Goal: Task Accomplishment & Management: Manage account settings

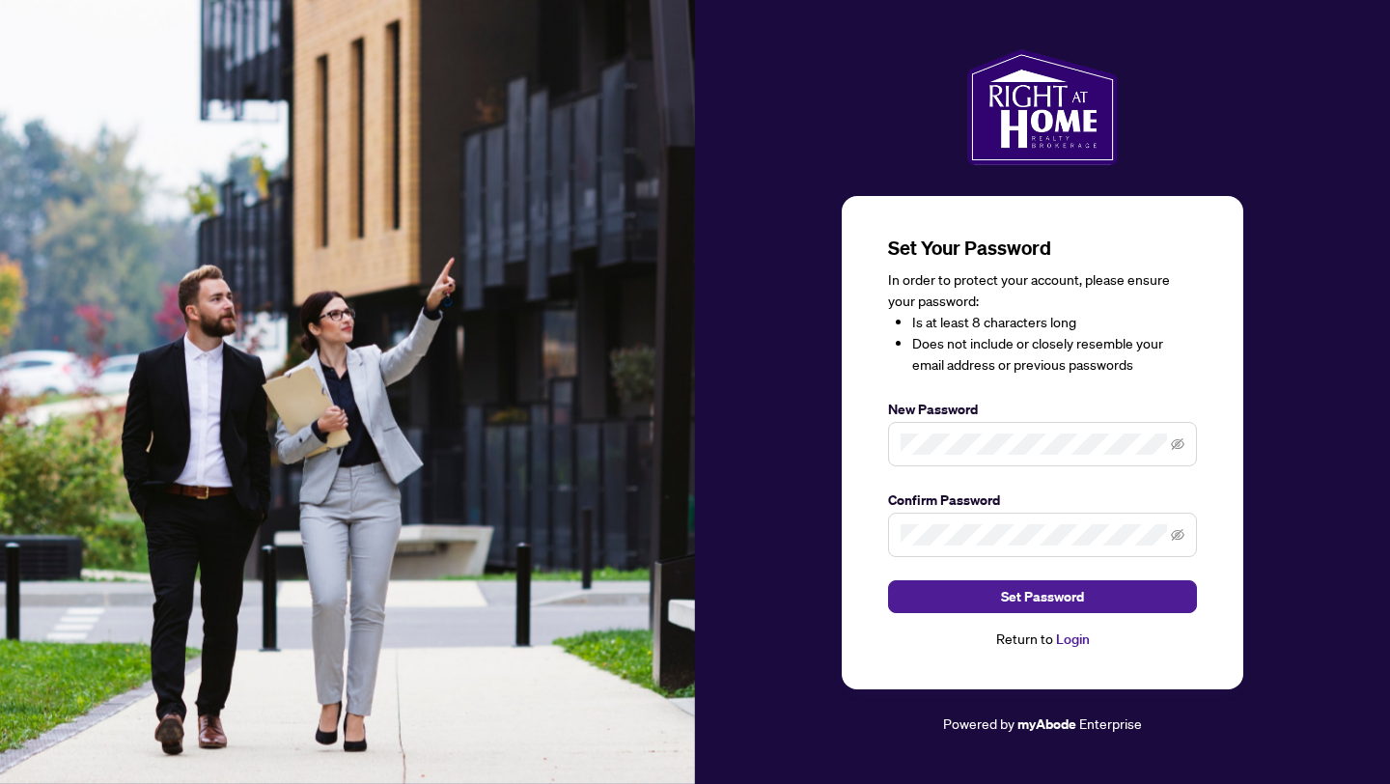
click at [947, 429] on span at bounding box center [1042, 444] width 309 height 44
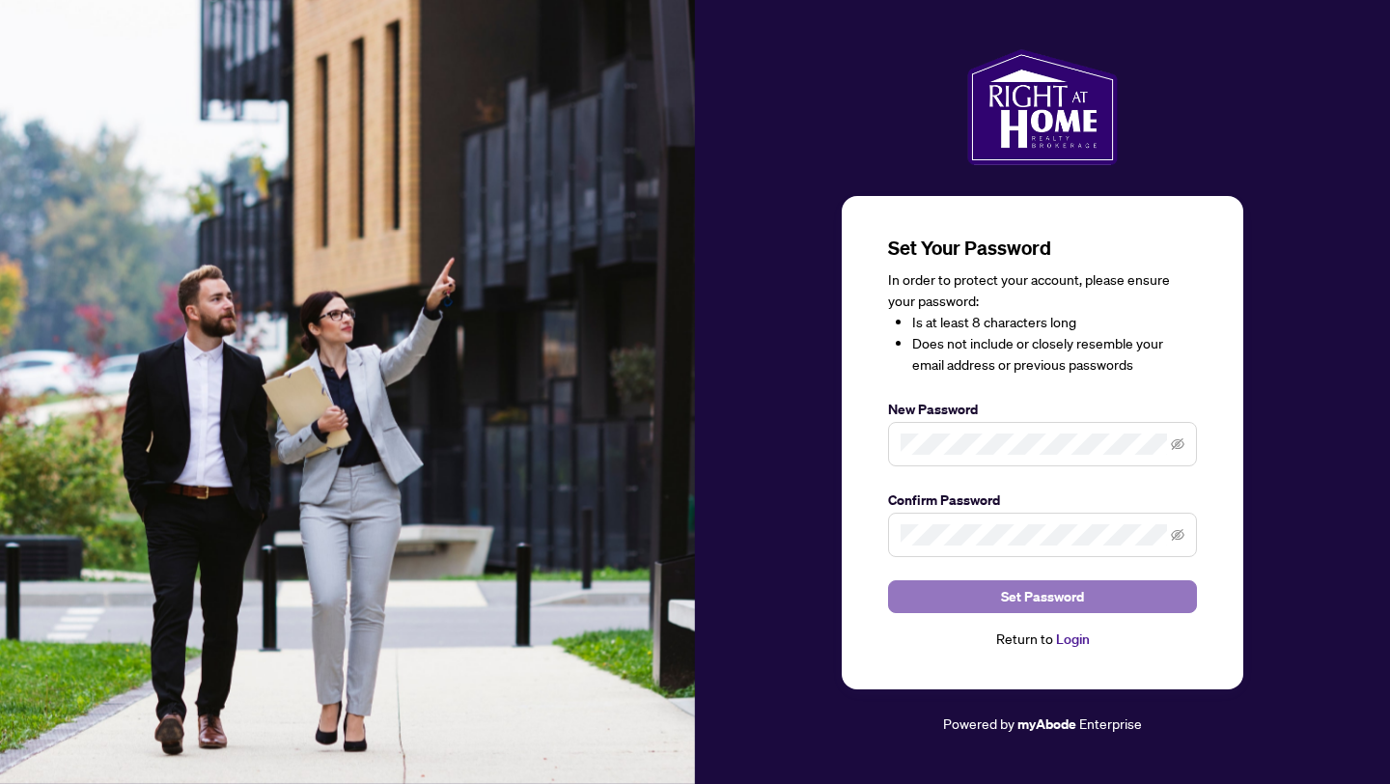
click at [1110, 597] on button "Set Password" at bounding box center [1042, 596] width 309 height 33
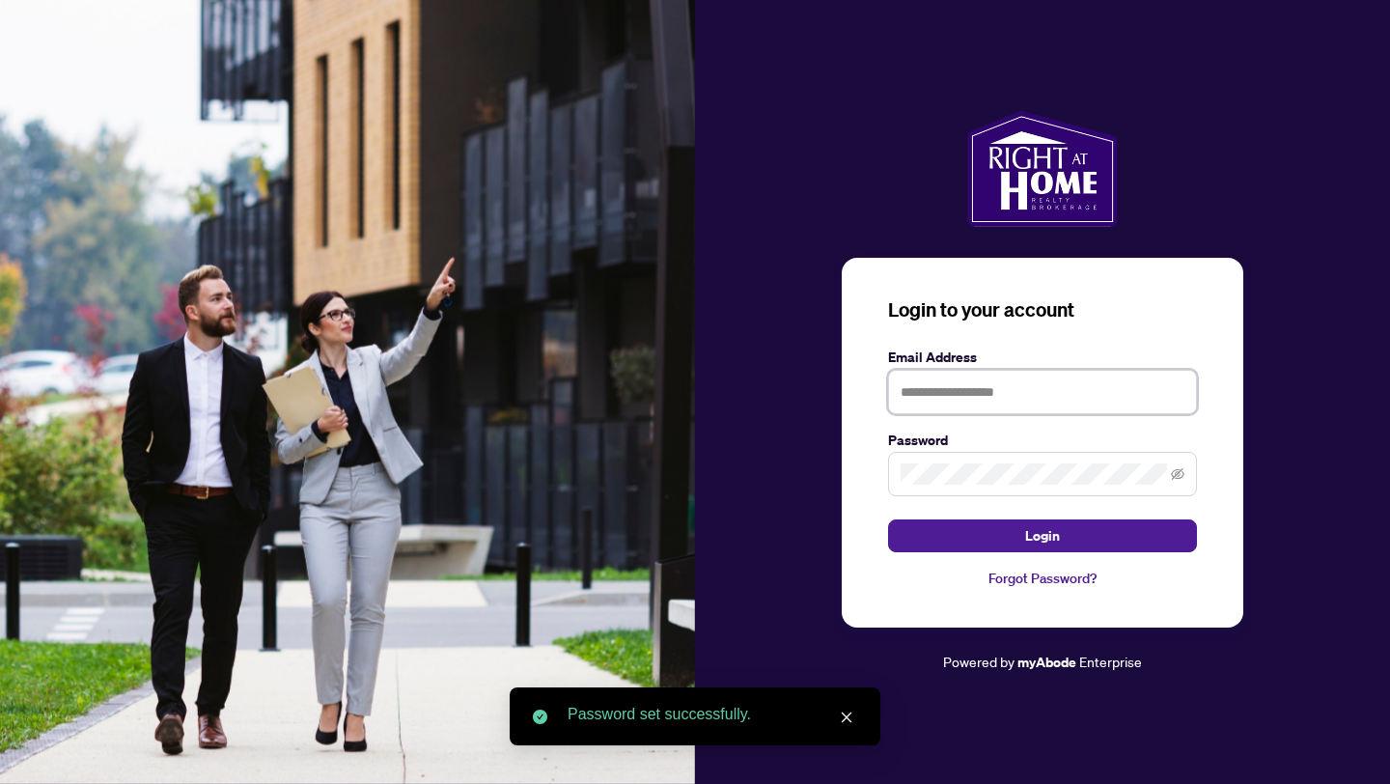
click at [1021, 393] on input "text" at bounding box center [1042, 392] width 309 height 44
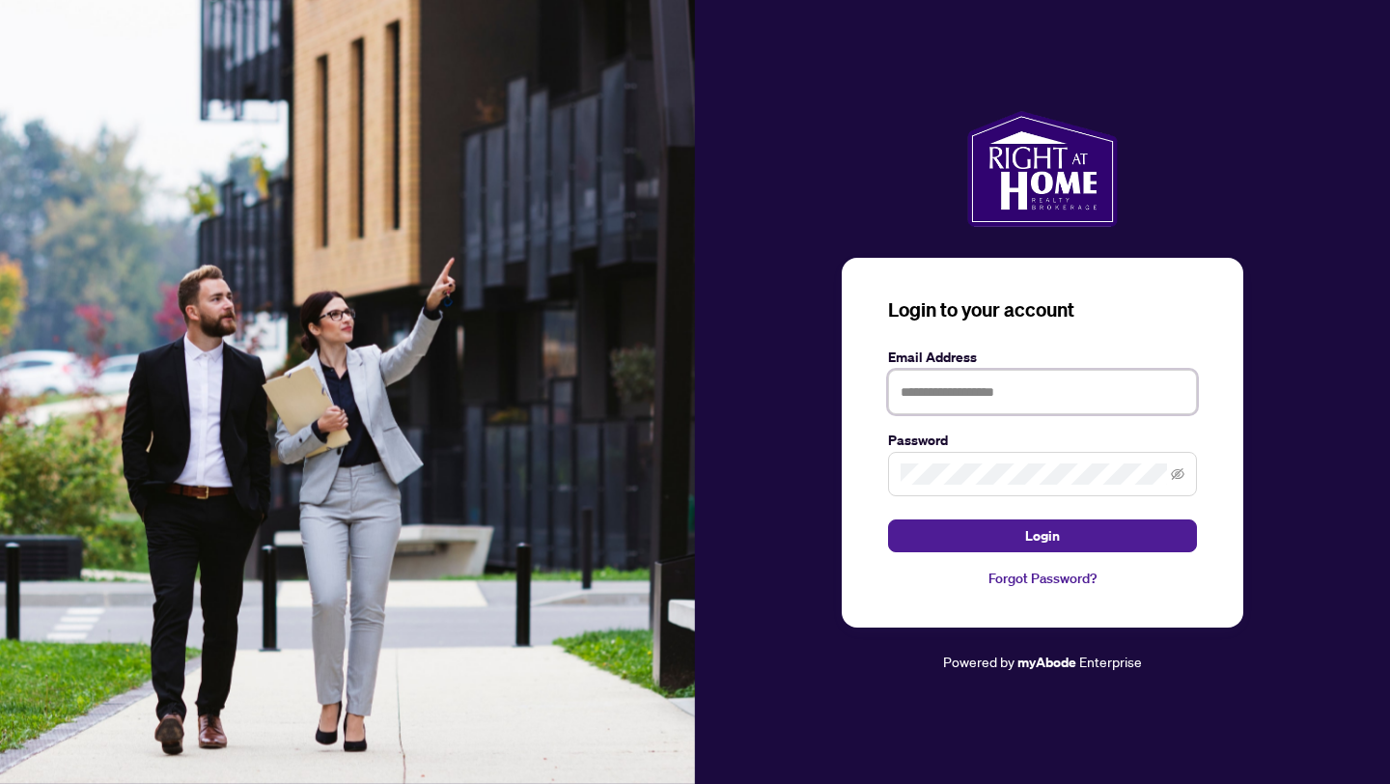
type input "**********"
click at [888, 519] on button "Login" at bounding box center [1042, 535] width 309 height 33
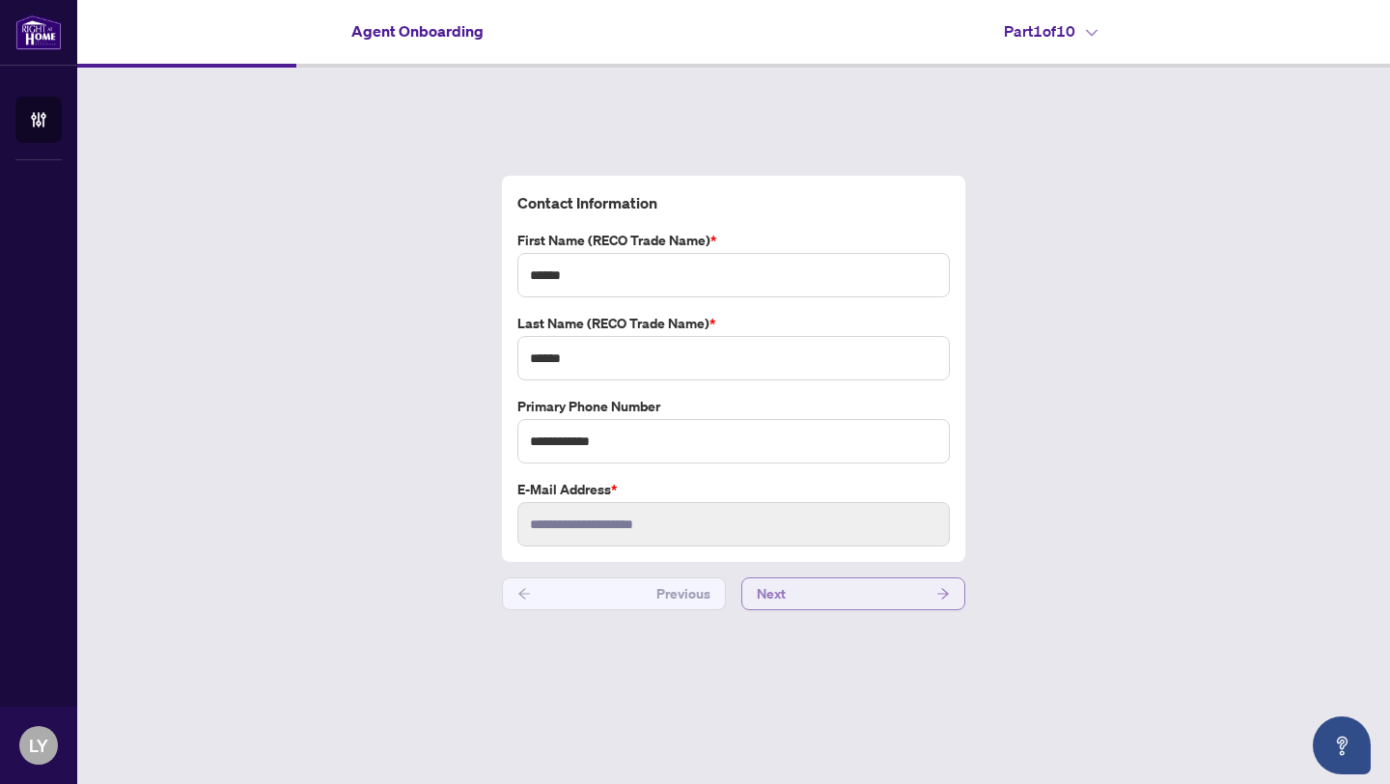
click at [801, 590] on button "Next" at bounding box center [853, 593] width 224 height 33
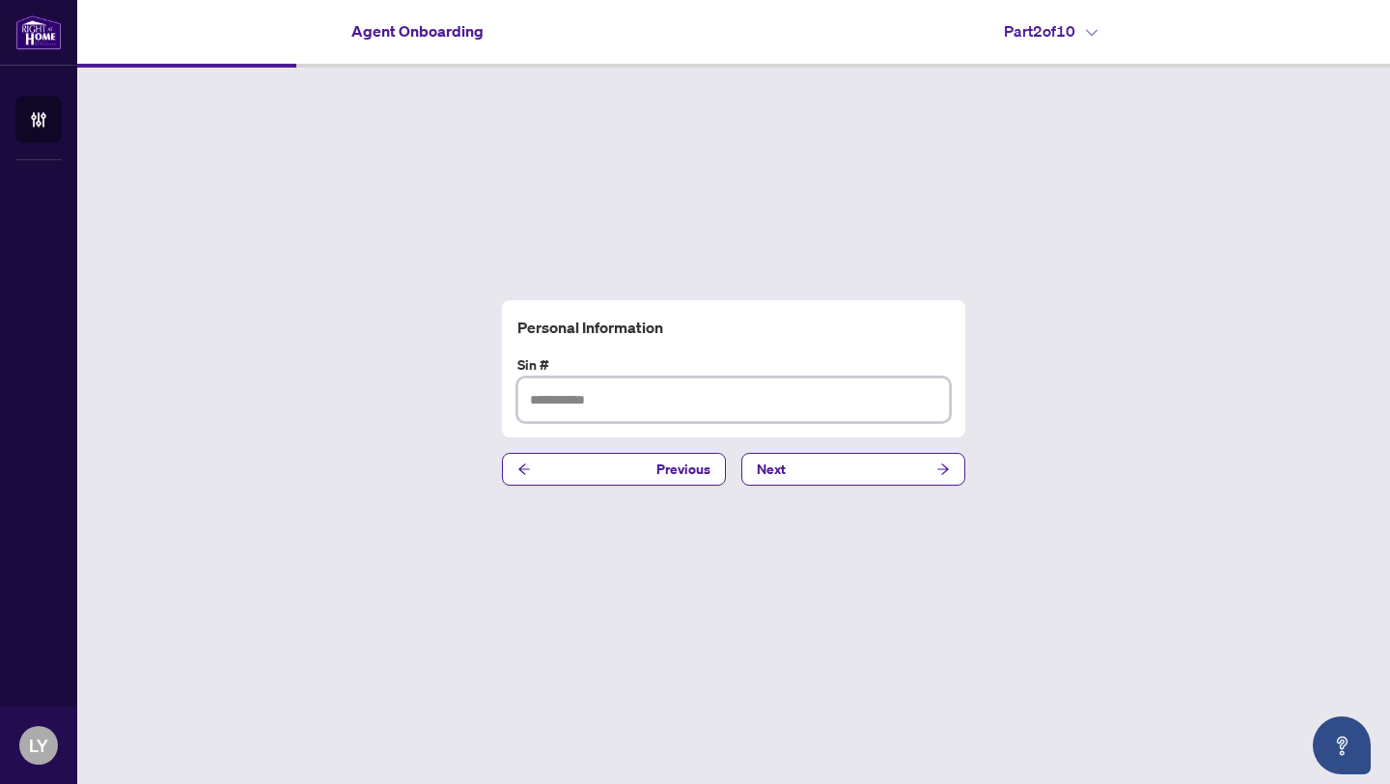
click at [716, 406] on input "text" at bounding box center [733, 399] width 432 height 44
click at [768, 458] on span "Next" at bounding box center [771, 469] width 29 height 31
click at [768, 460] on span "Next" at bounding box center [771, 469] width 29 height 31
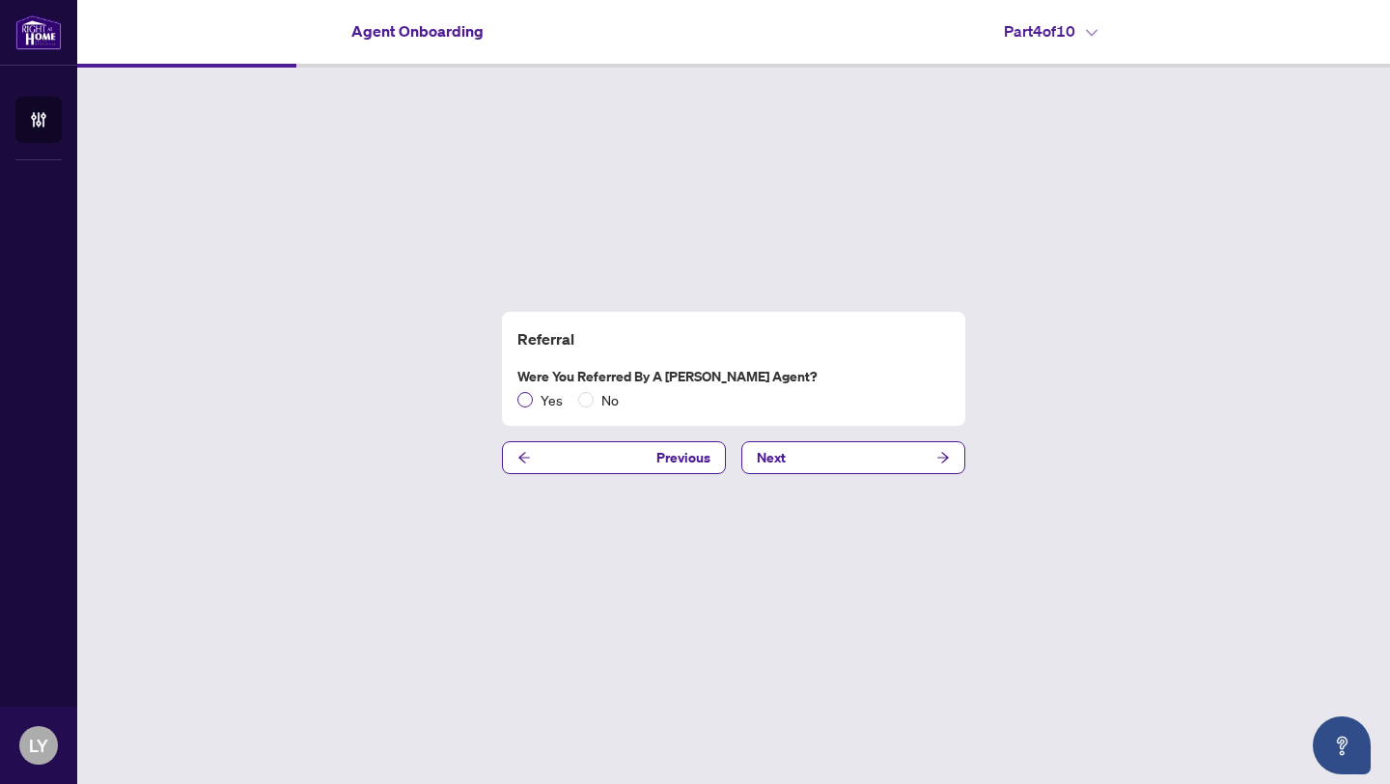
click at [531, 407] on label "Yes" at bounding box center [543, 399] width 53 height 21
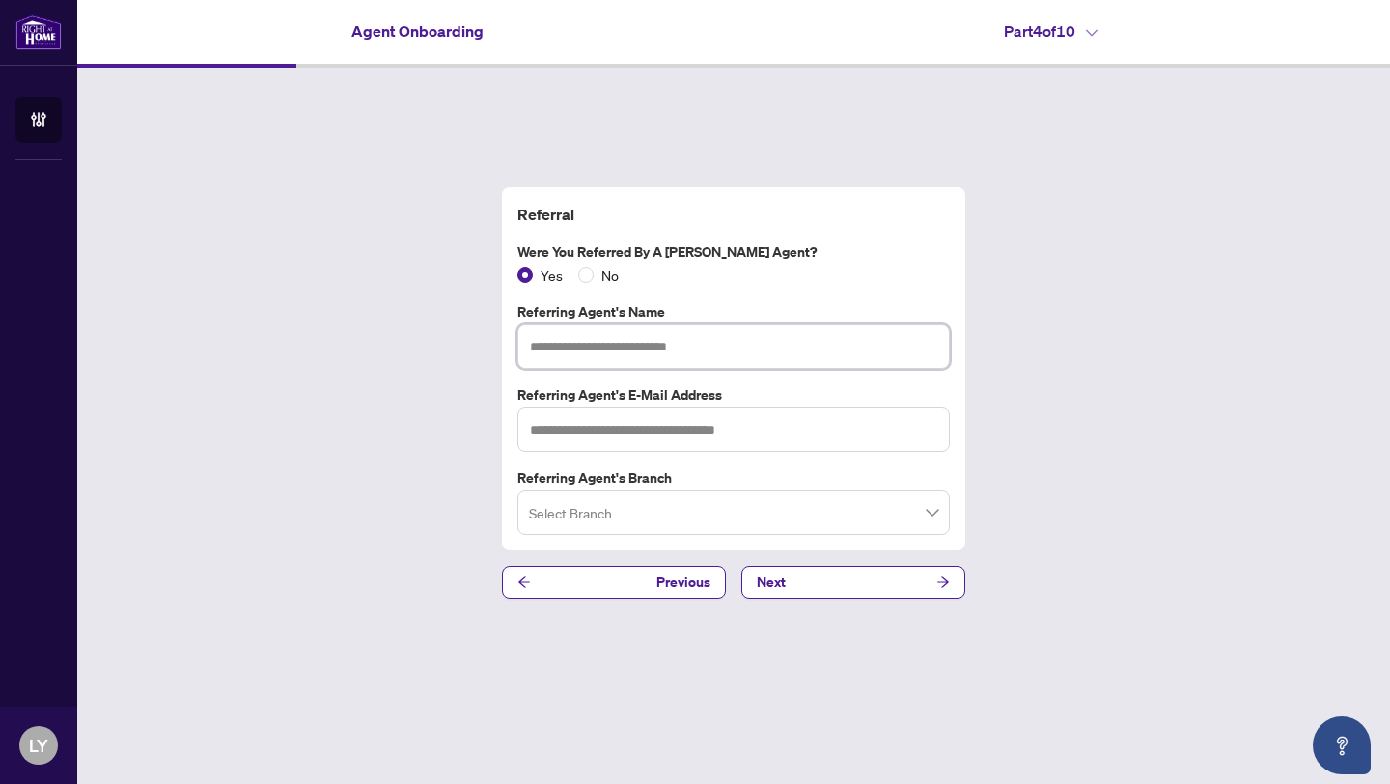
click at [621, 354] on input "text" at bounding box center [733, 346] width 432 height 44
type input "**********"
click at [630, 526] on input "search" at bounding box center [725, 515] width 392 height 42
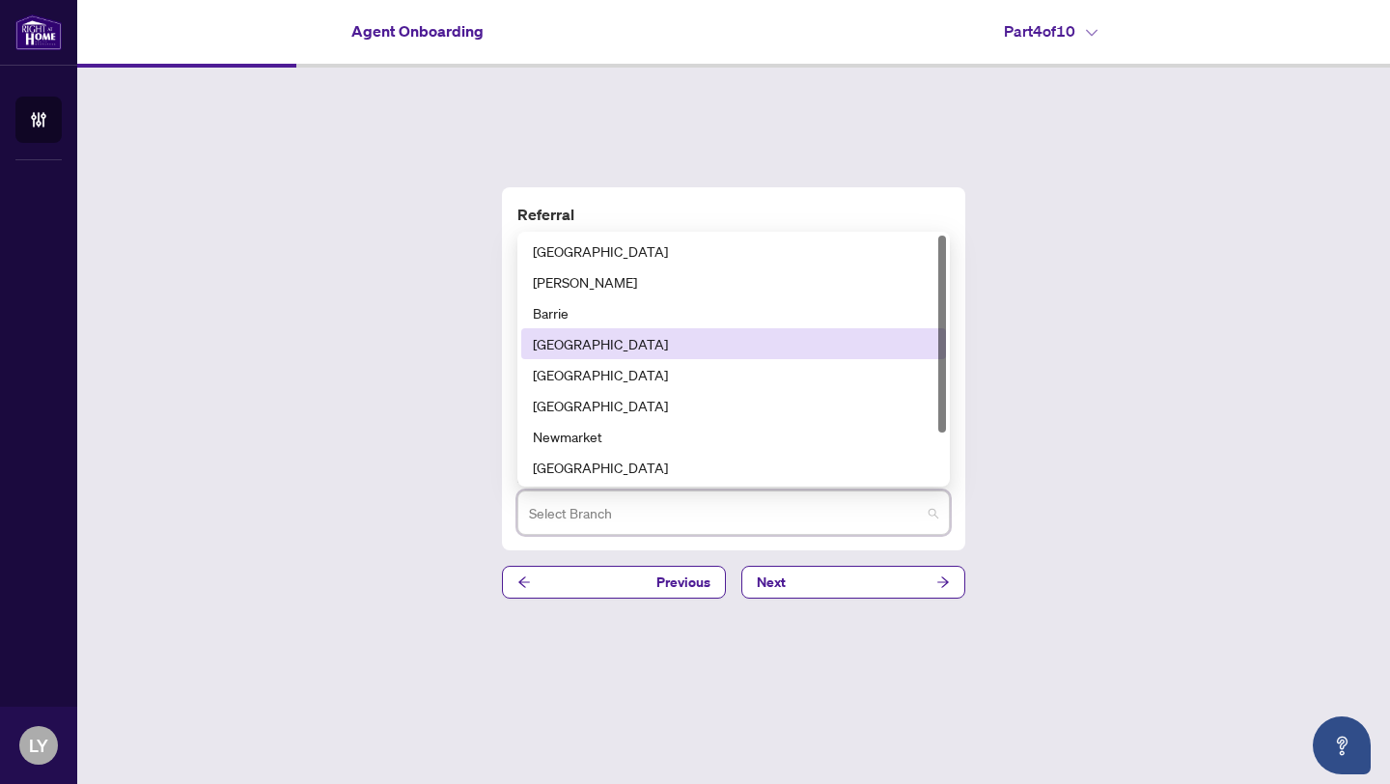
click at [638, 347] on div "[GEOGRAPHIC_DATA]" at bounding box center [734, 343] width 402 height 21
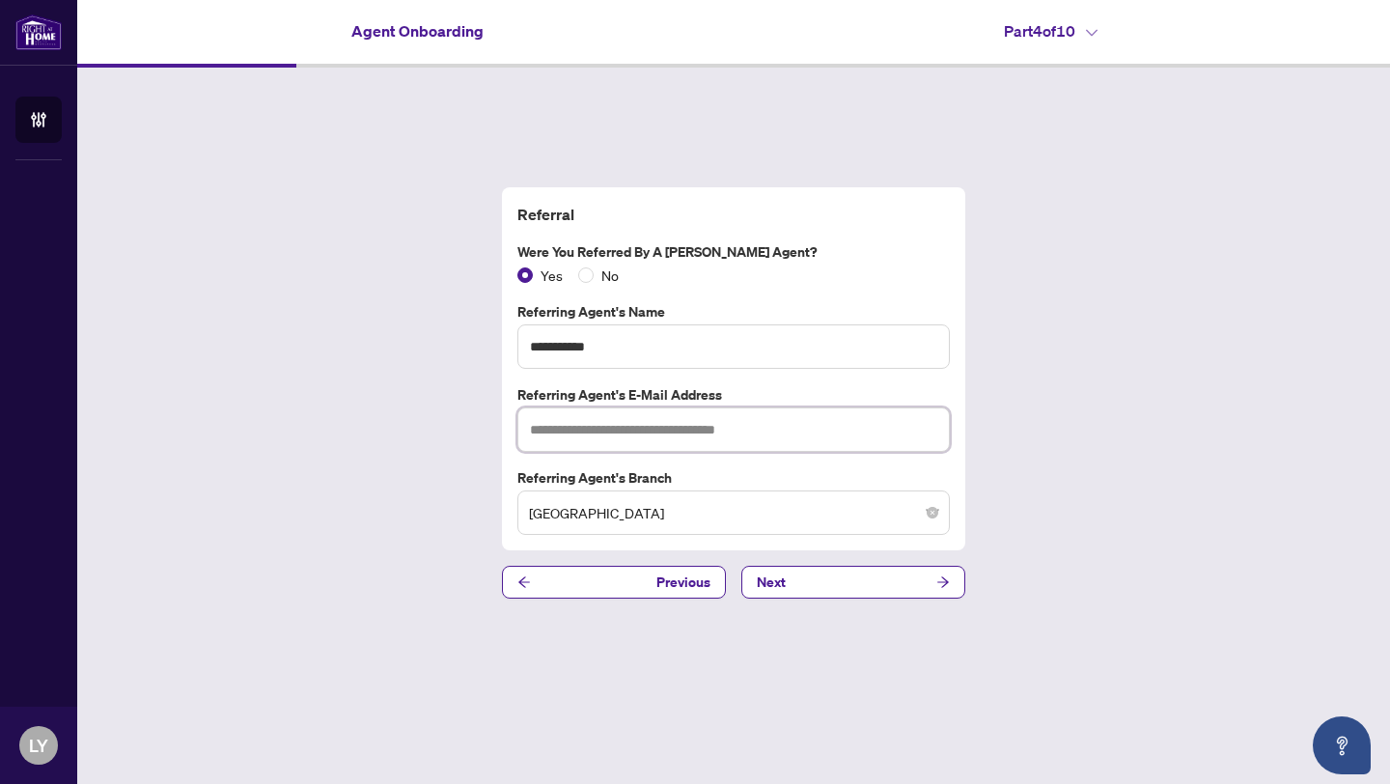
click at [636, 423] on input "text" at bounding box center [733, 429] width 432 height 44
click at [785, 571] on button "Next" at bounding box center [853, 582] width 224 height 33
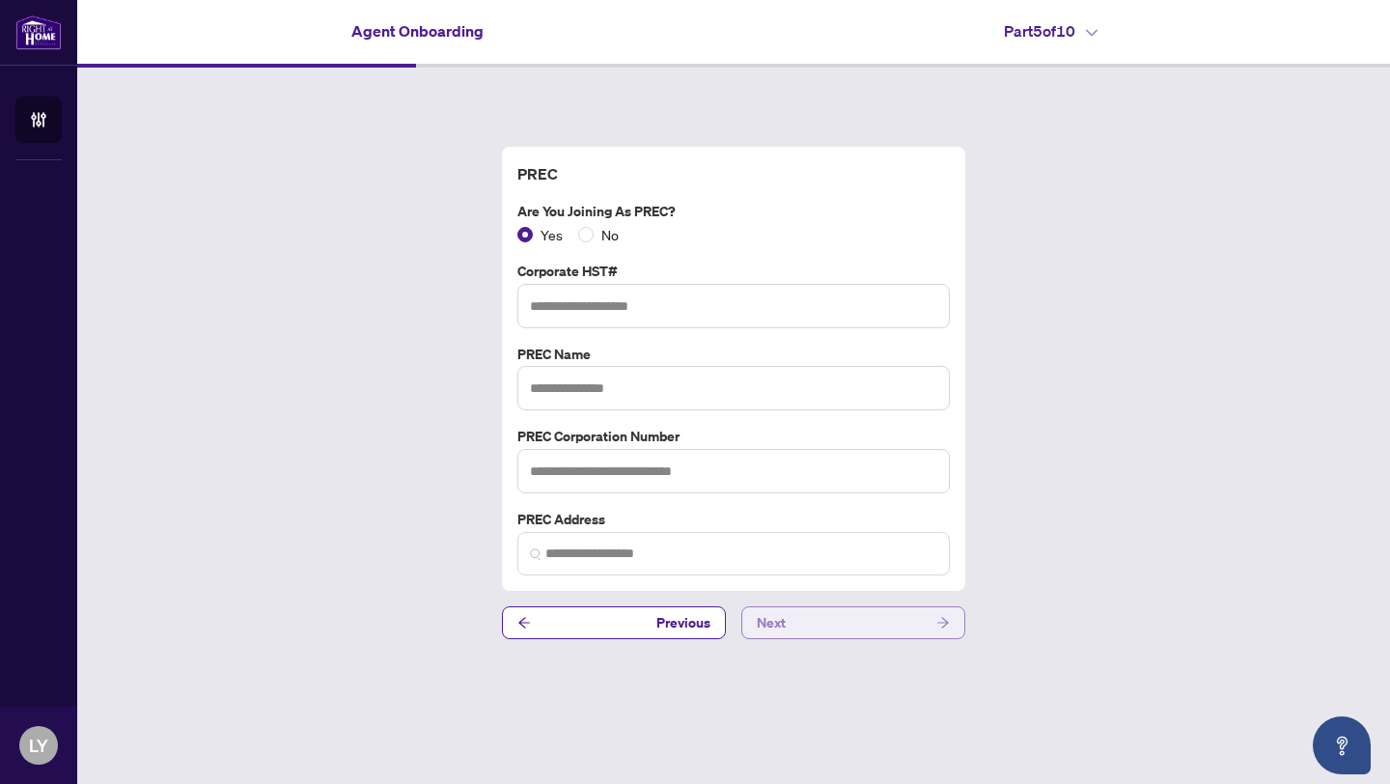
click at [830, 629] on button "Next" at bounding box center [853, 622] width 224 height 33
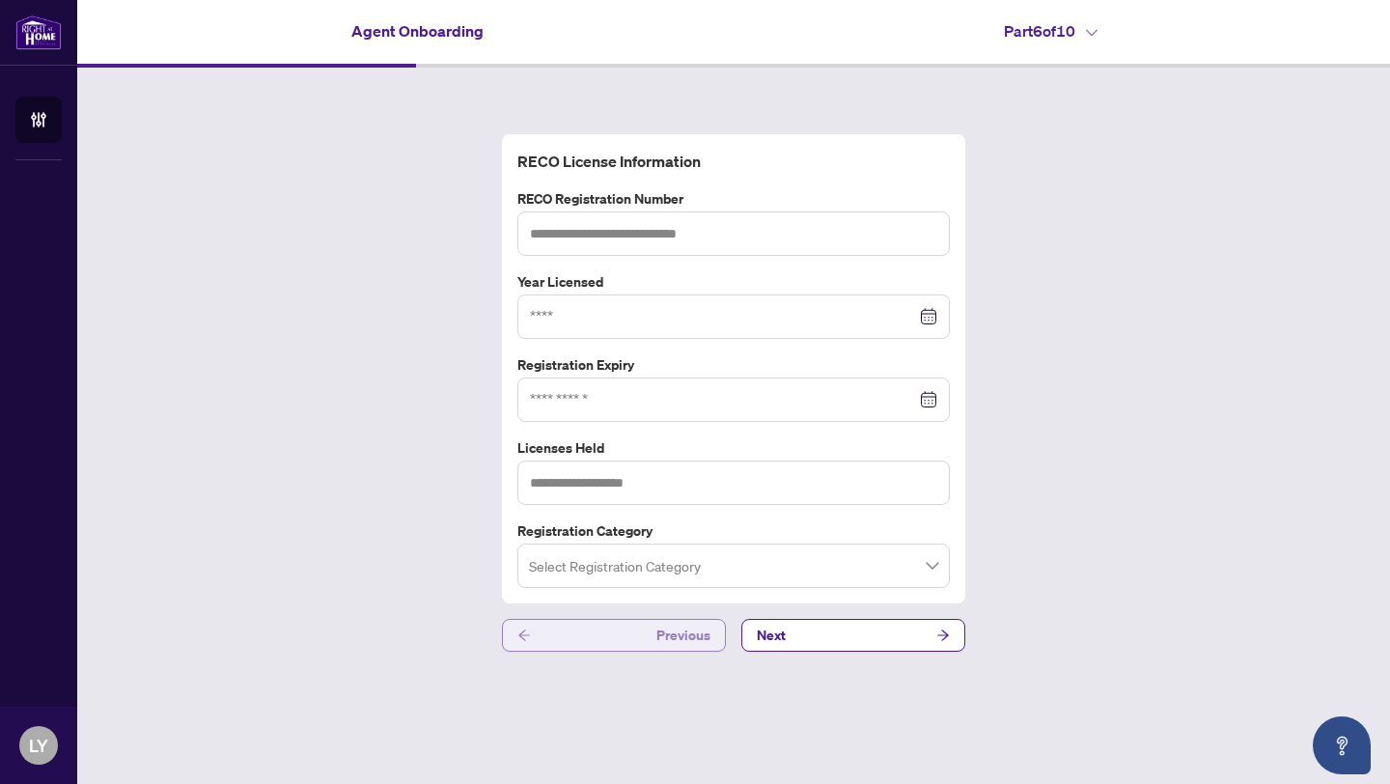
click at [684, 620] on span "Previous" at bounding box center [683, 635] width 54 height 31
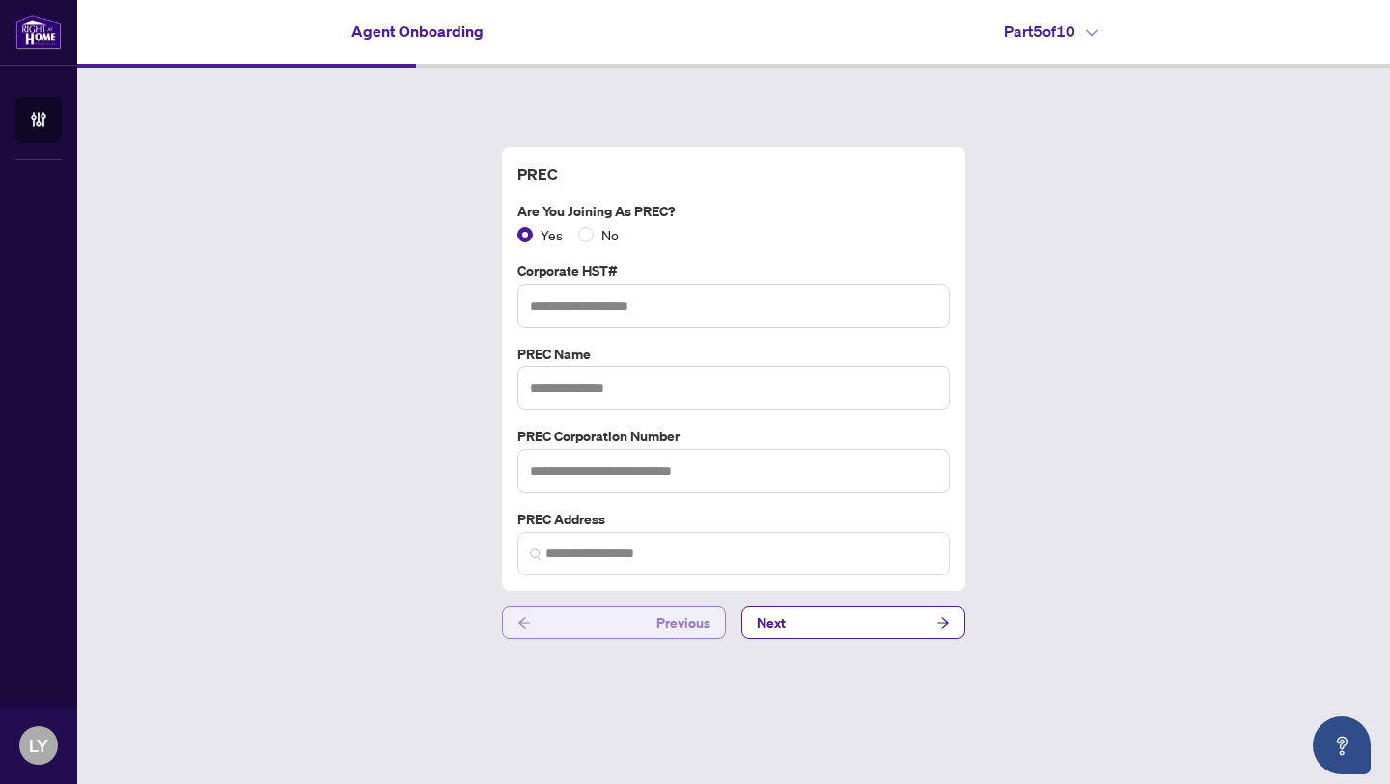
click at [684, 619] on span "Previous" at bounding box center [683, 622] width 54 height 31
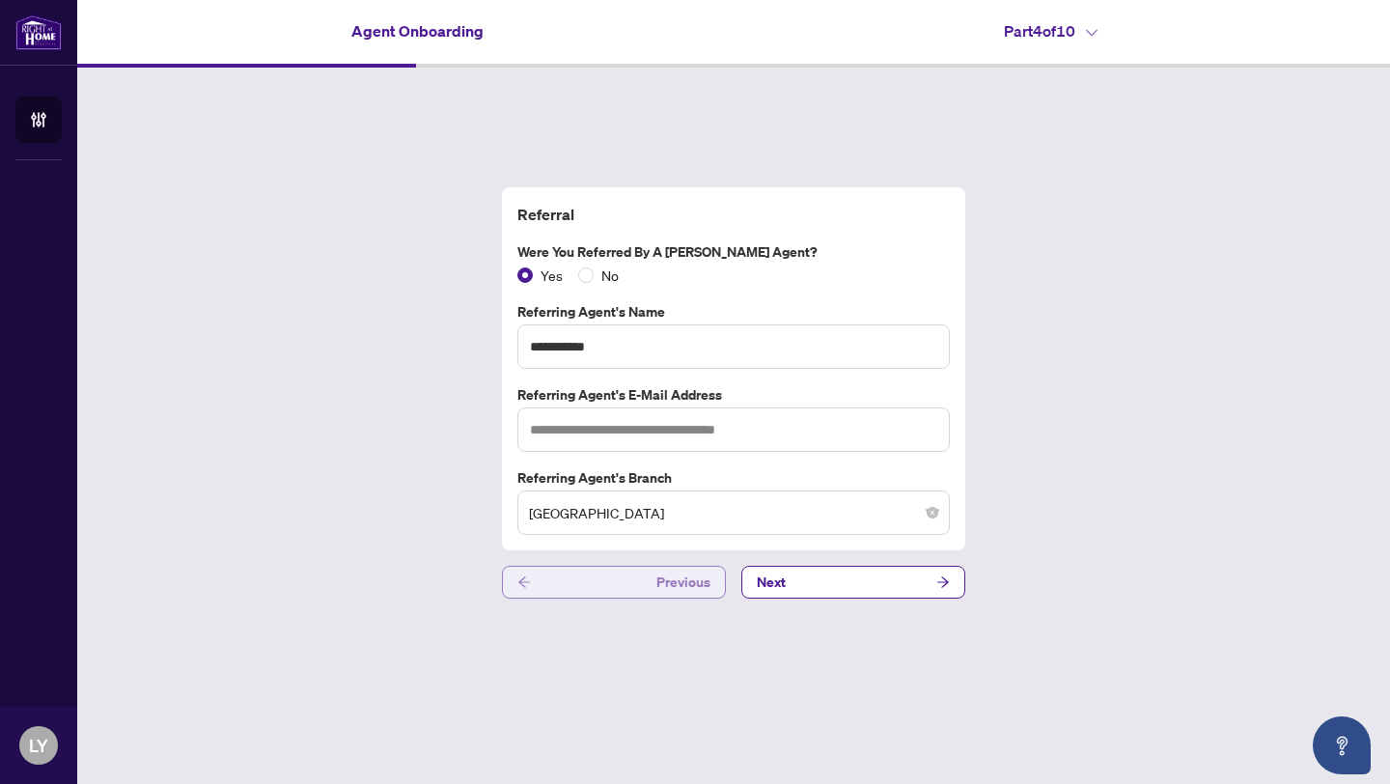
click at [680, 584] on span "Previous" at bounding box center [683, 582] width 54 height 31
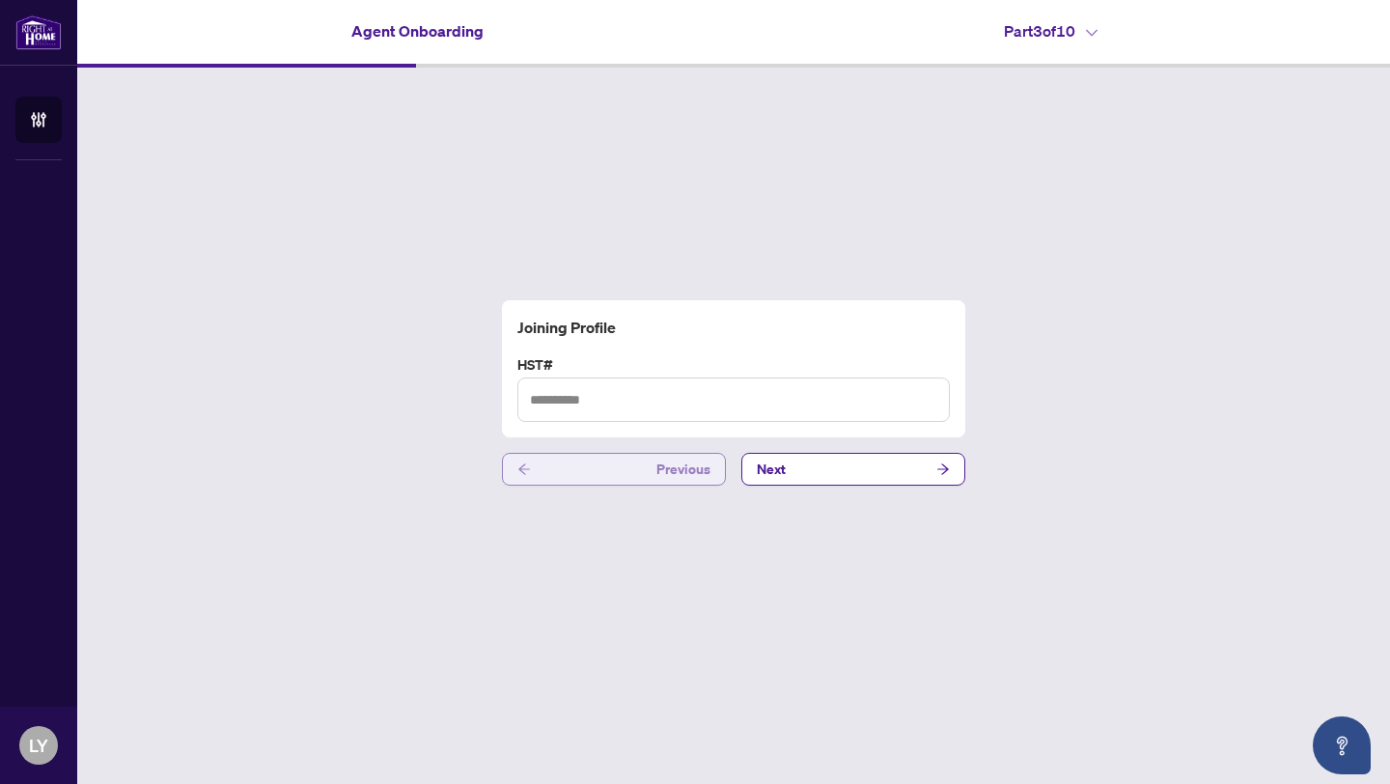
click at [681, 477] on span "Previous" at bounding box center [683, 469] width 54 height 31
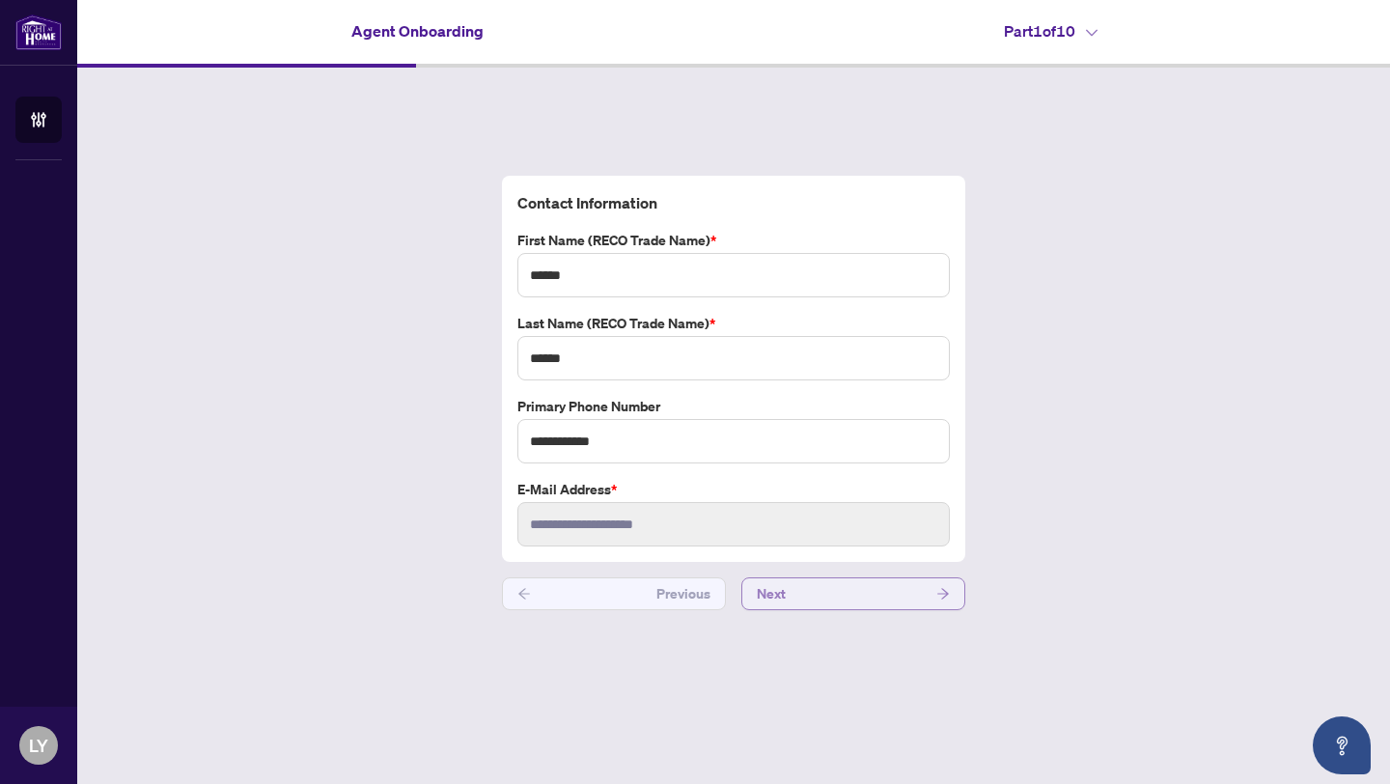
click at [809, 596] on button "Next" at bounding box center [853, 593] width 224 height 33
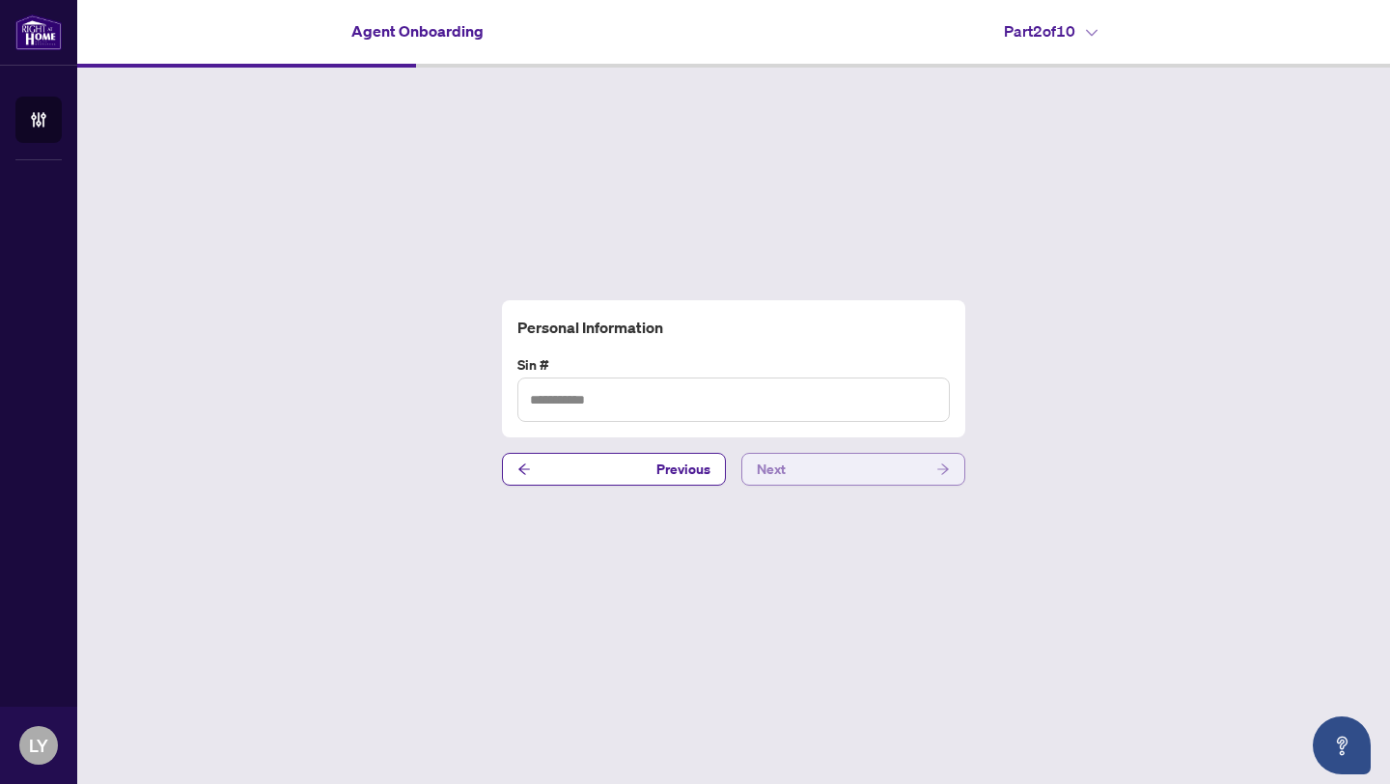
click at [809, 596] on div "Personal Information Sin # Previous Next" at bounding box center [733, 393] width 1313 height 651
click at [816, 476] on button "Next" at bounding box center [853, 469] width 224 height 33
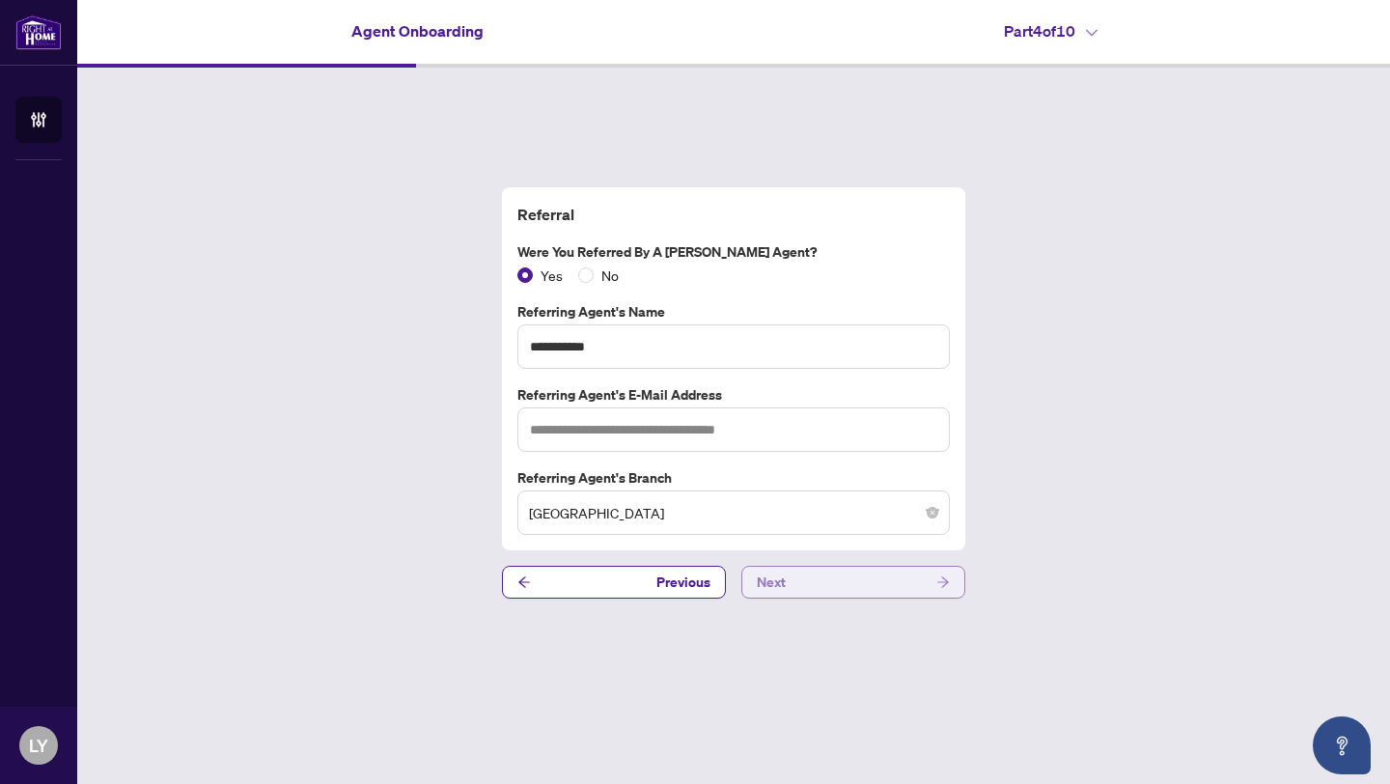
click at [816, 476] on label "Referring Agent's Branch" at bounding box center [733, 477] width 432 height 21
click at [809, 573] on button "Next" at bounding box center [853, 582] width 224 height 33
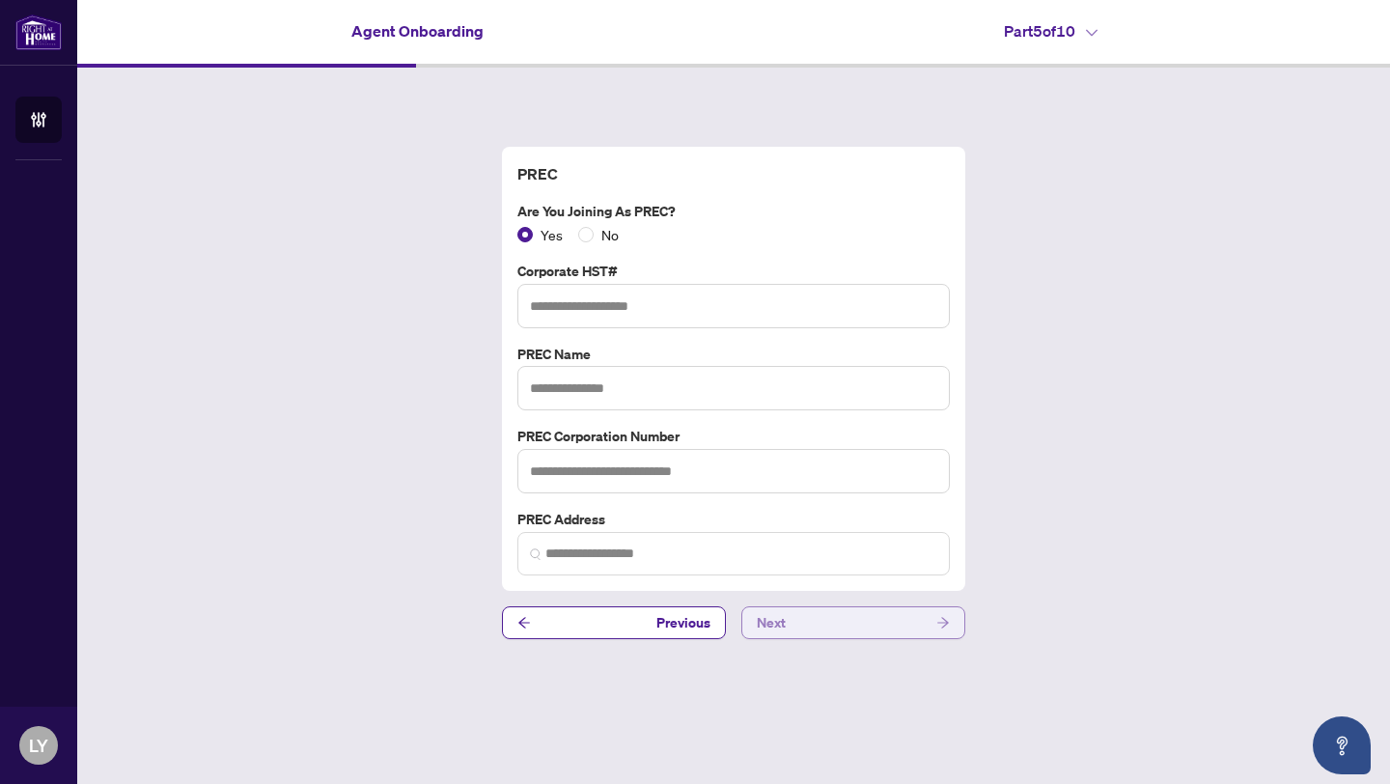
click at [833, 630] on button "Next" at bounding box center [853, 622] width 224 height 33
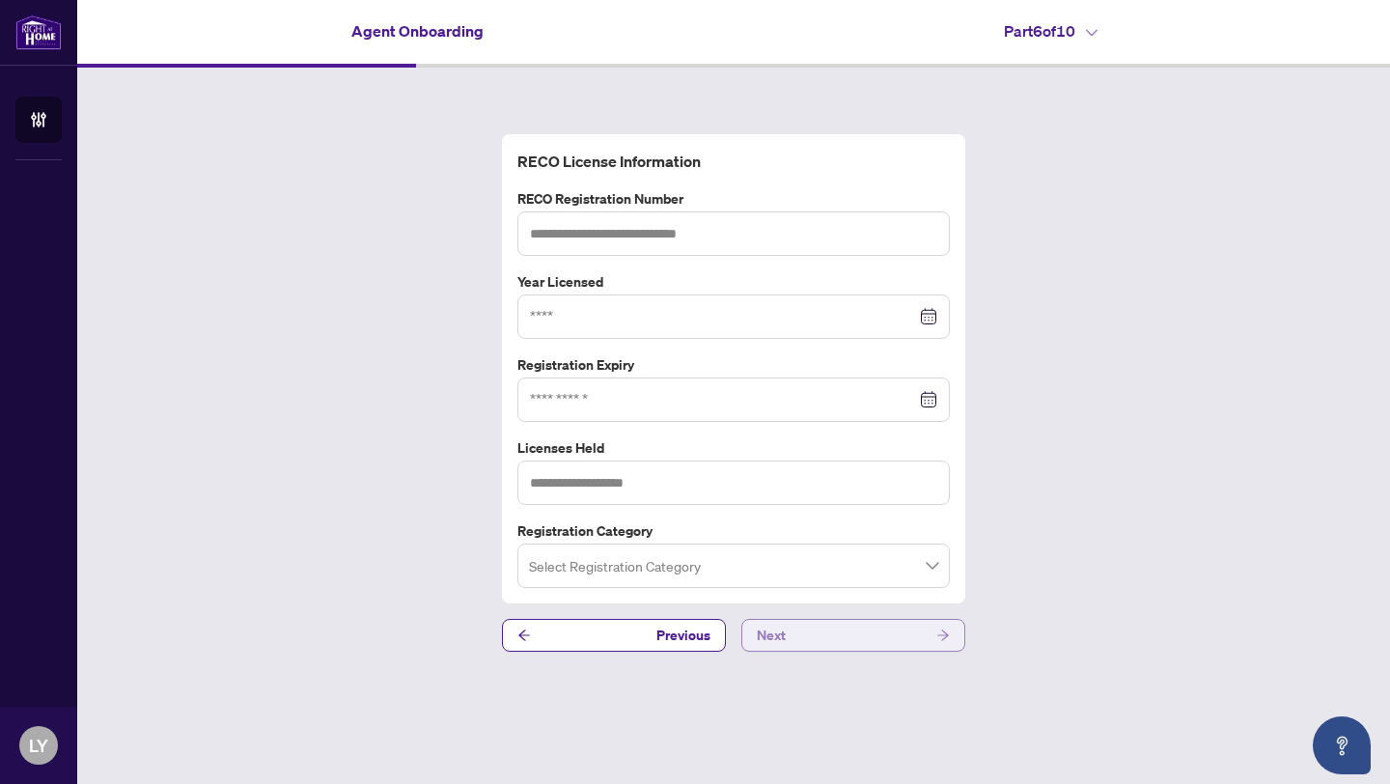
click at [833, 630] on button "Next" at bounding box center [853, 635] width 224 height 33
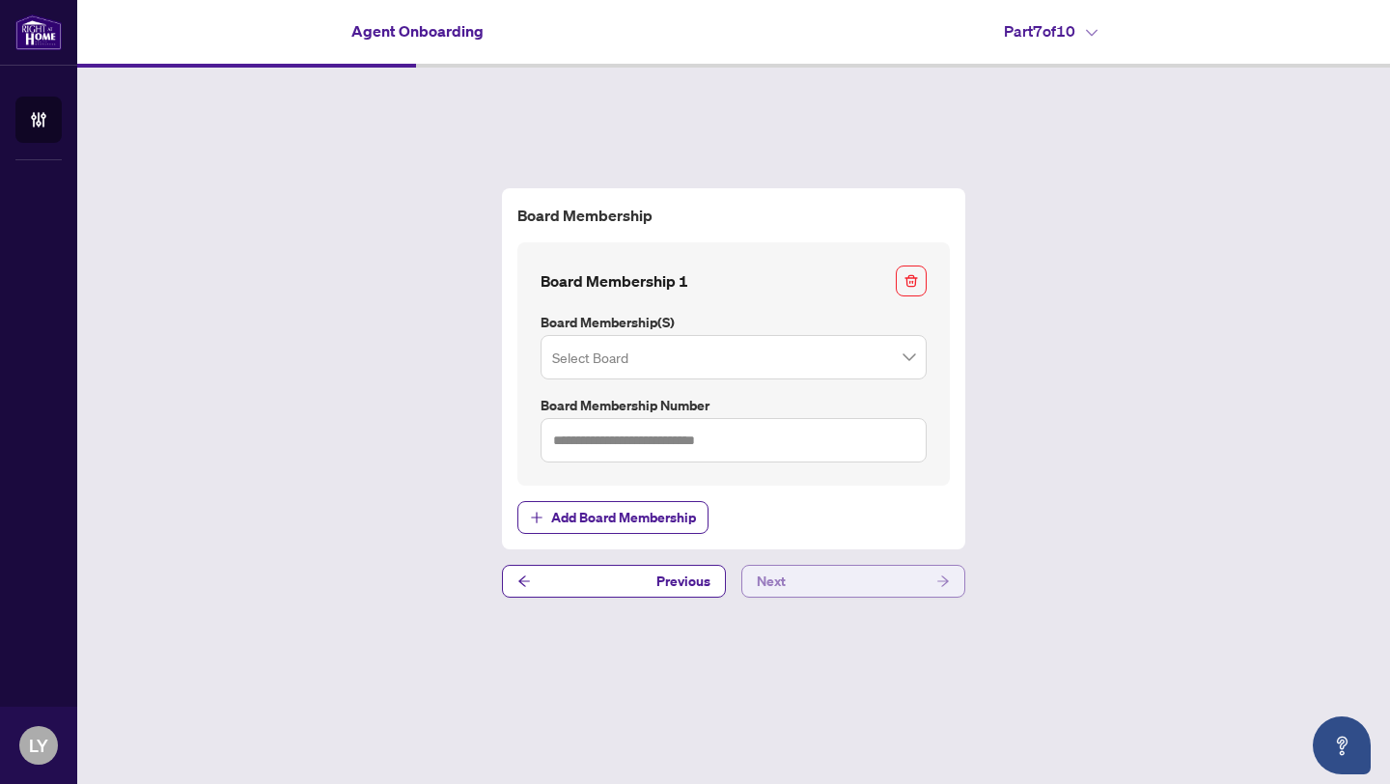
click at [826, 585] on button "Next" at bounding box center [853, 581] width 224 height 33
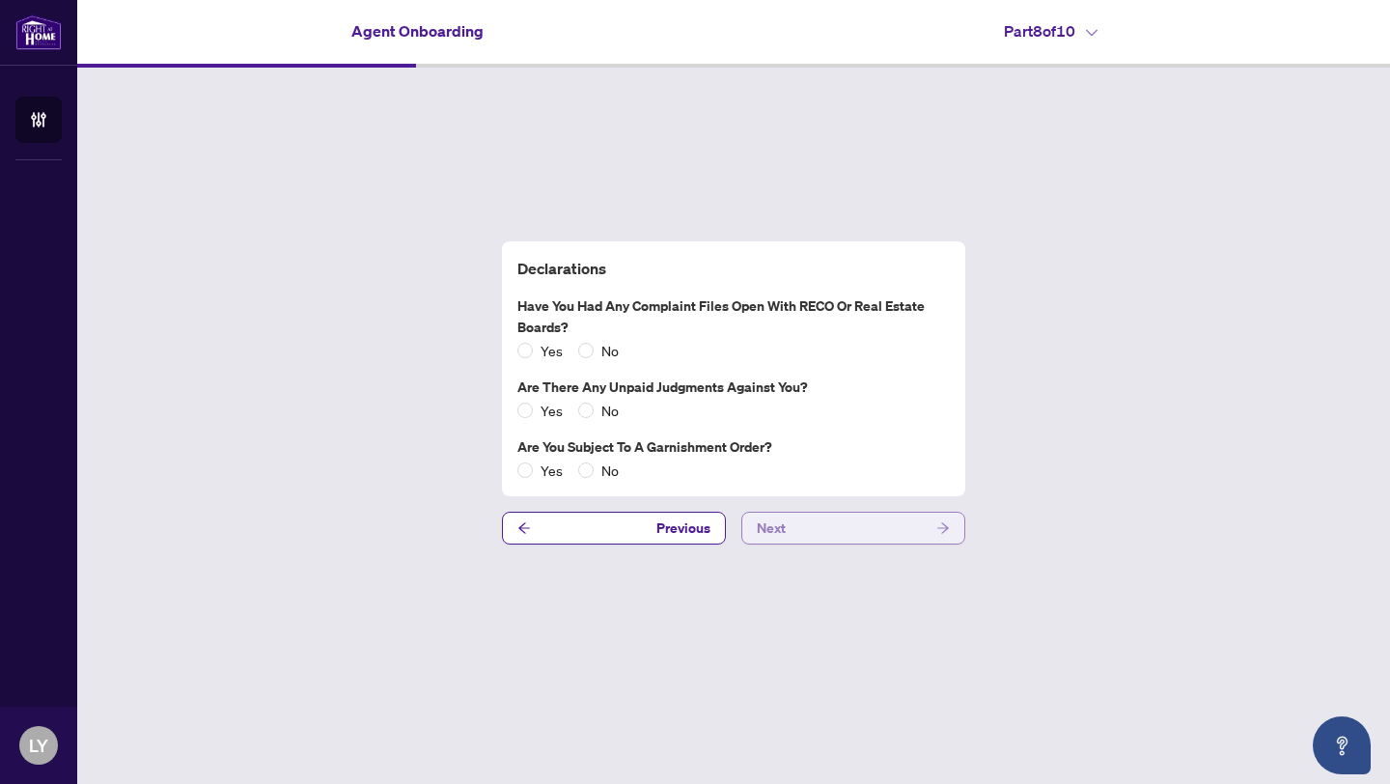
click at [775, 524] on span "Next" at bounding box center [771, 528] width 29 height 31
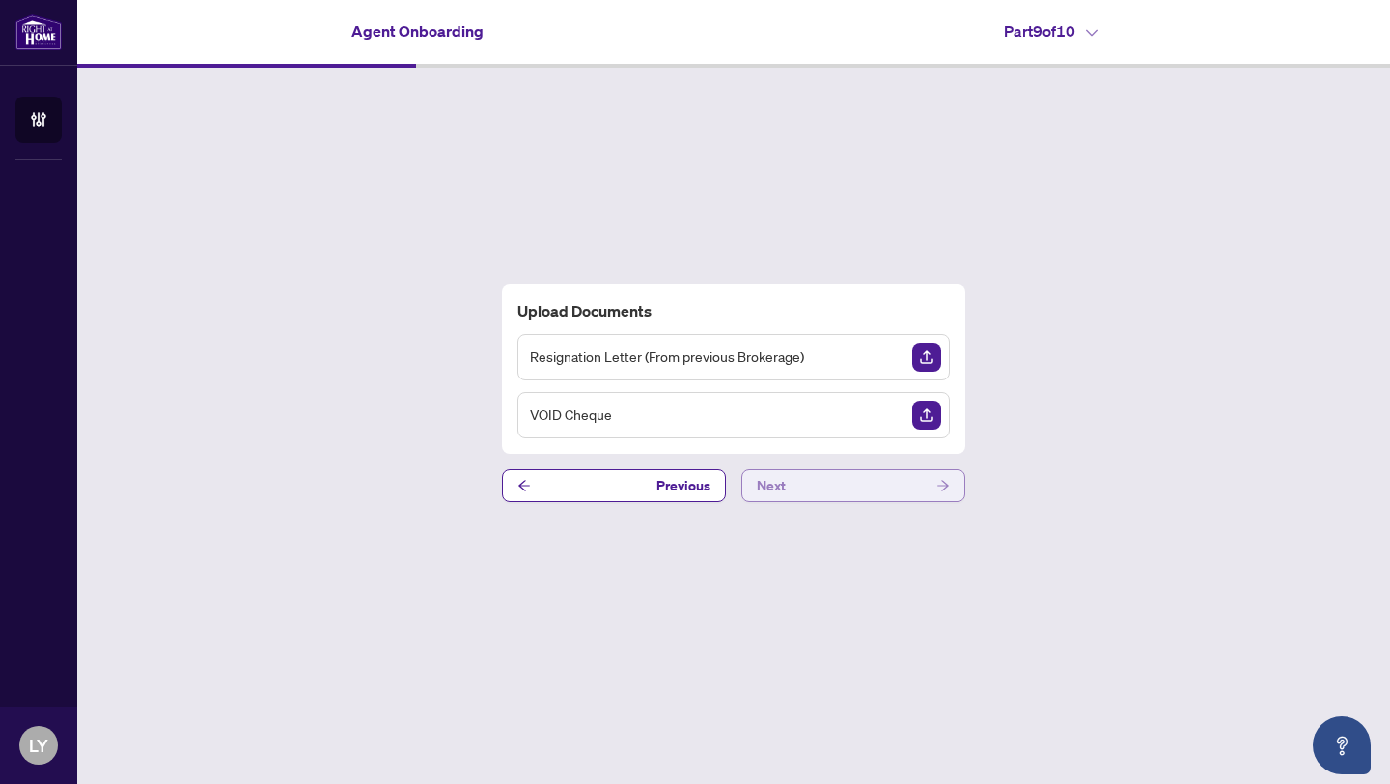
click at [780, 499] on span "Next" at bounding box center [771, 485] width 29 height 31
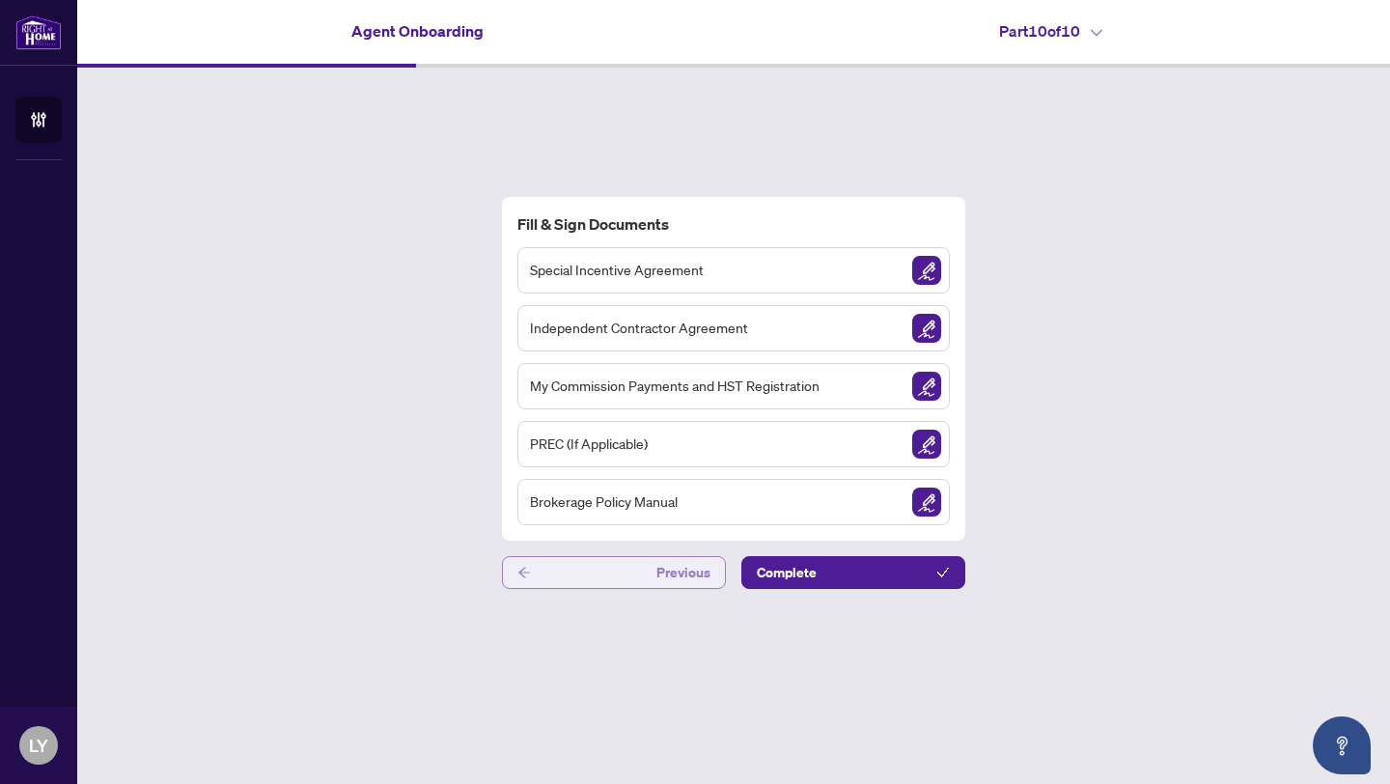
click at [699, 578] on span "Previous" at bounding box center [683, 572] width 54 height 31
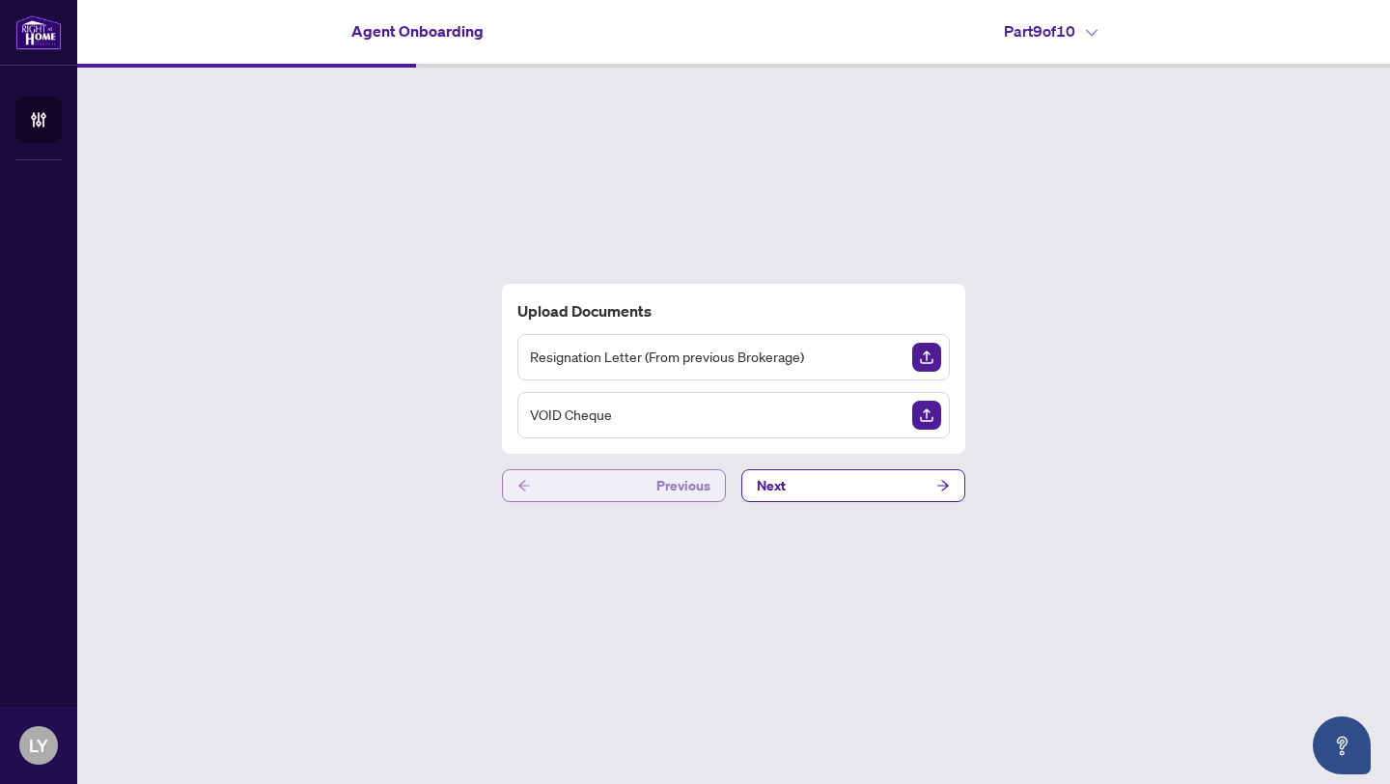
click at [699, 578] on div "Upload Documents Resignation Letter (From previous Brokerage) VOID Cheque Previ…" at bounding box center [733, 393] width 1313 height 651
click at [689, 523] on div "Upload Documents Resignation Letter (From previous Brokerage) VOID Cheque Previ…" at bounding box center [733, 393] width 1313 height 651
click at [689, 492] on span "Previous" at bounding box center [683, 485] width 54 height 31
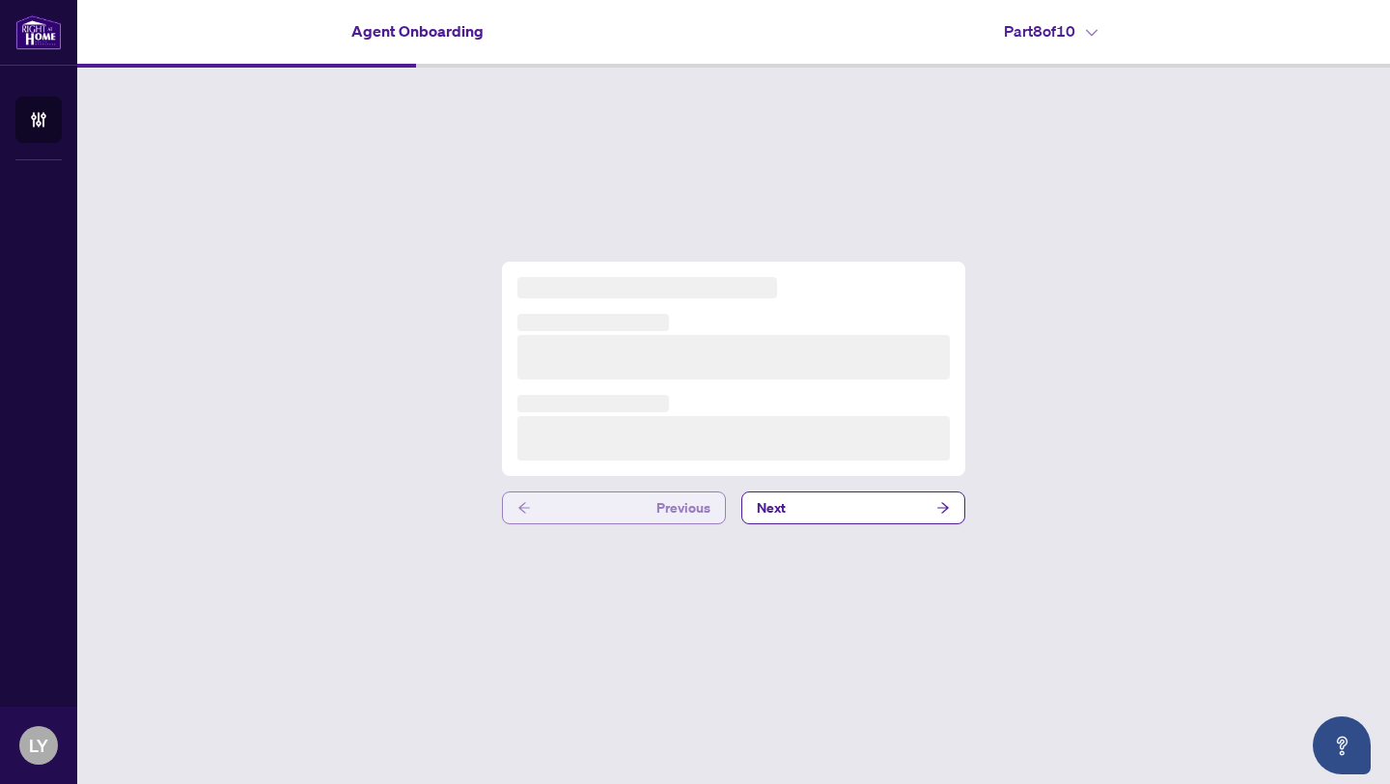
click at [689, 492] on span "Previous" at bounding box center [683, 507] width 54 height 31
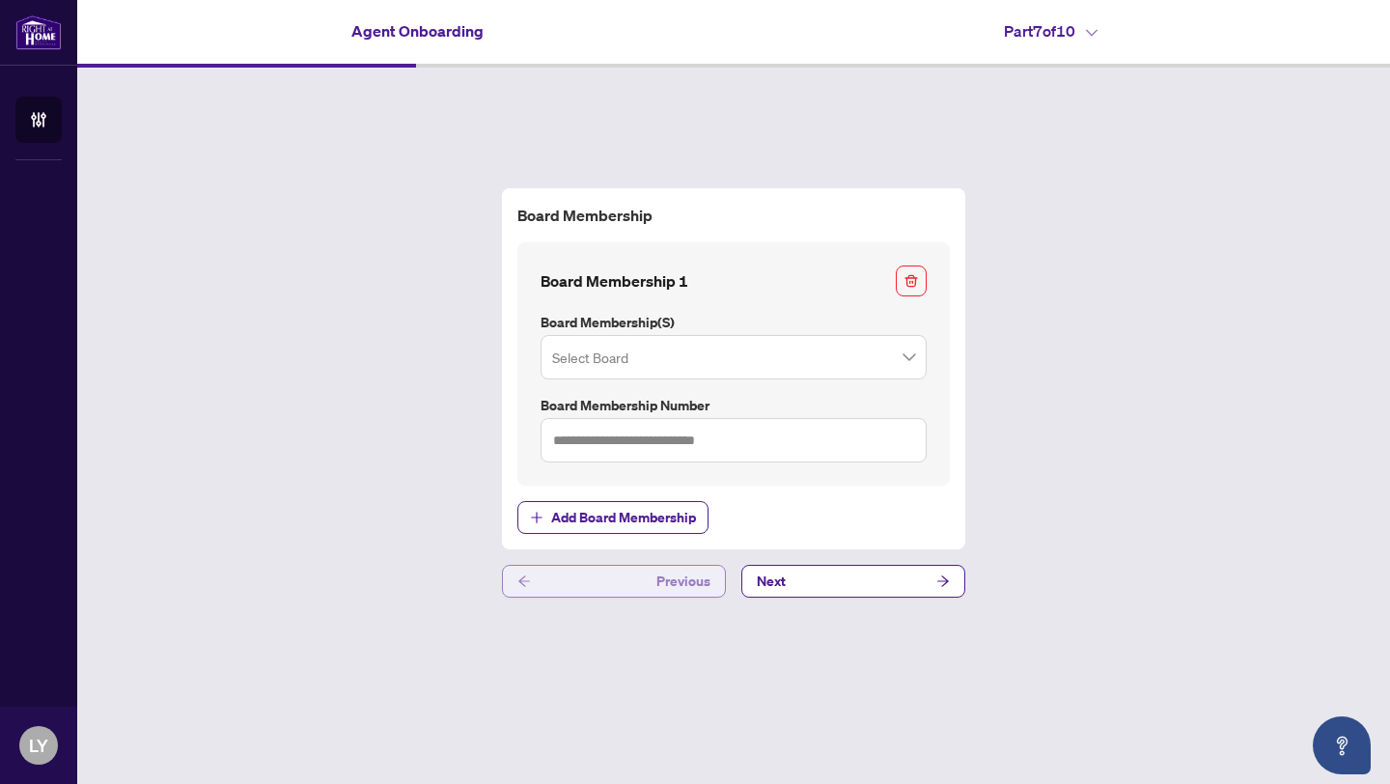
click at [688, 511] on button "Add Board Membership" at bounding box center [612, 517] width 191 height 33
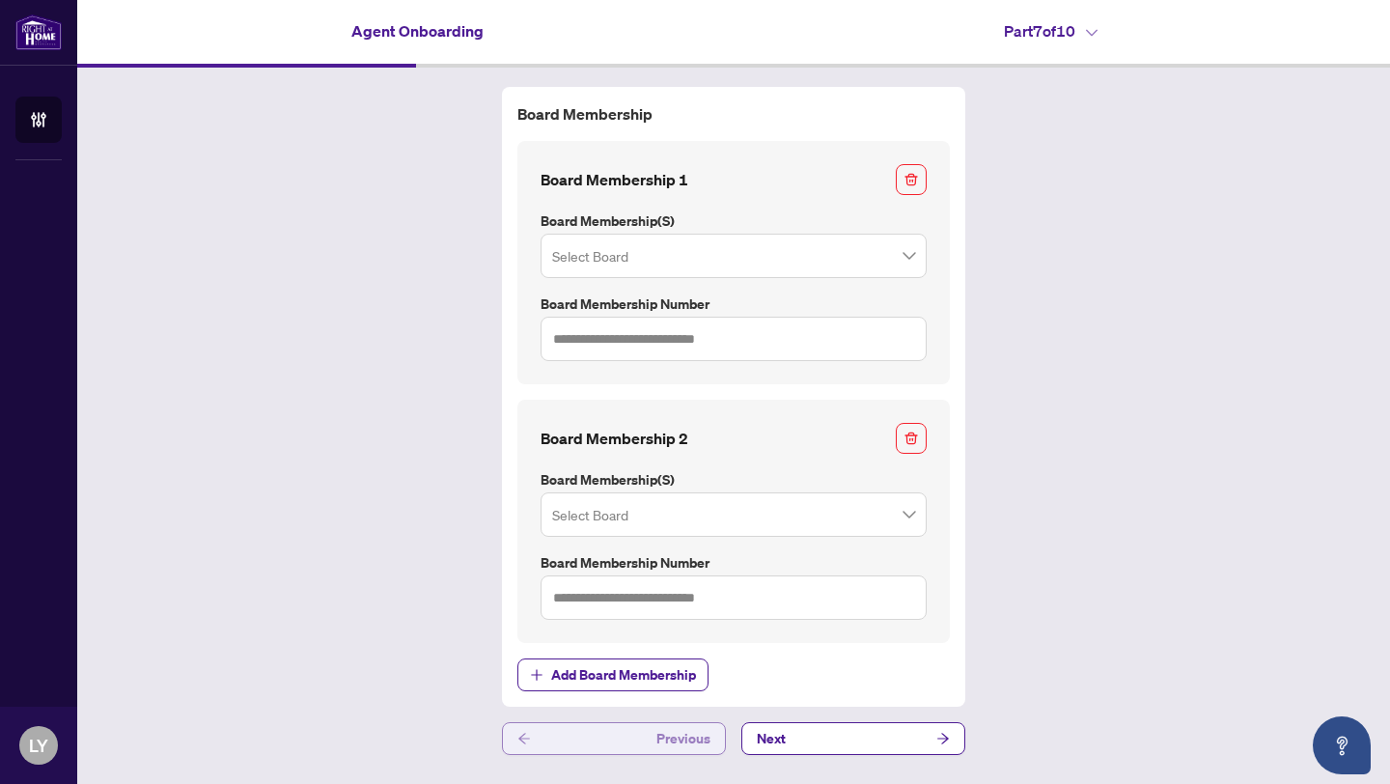
click at [660, 727] on button "Previous" at bounding box center [614, 738] width 224 height 33
